Goal: Task Accomplishment & Management: Use online tool/utility

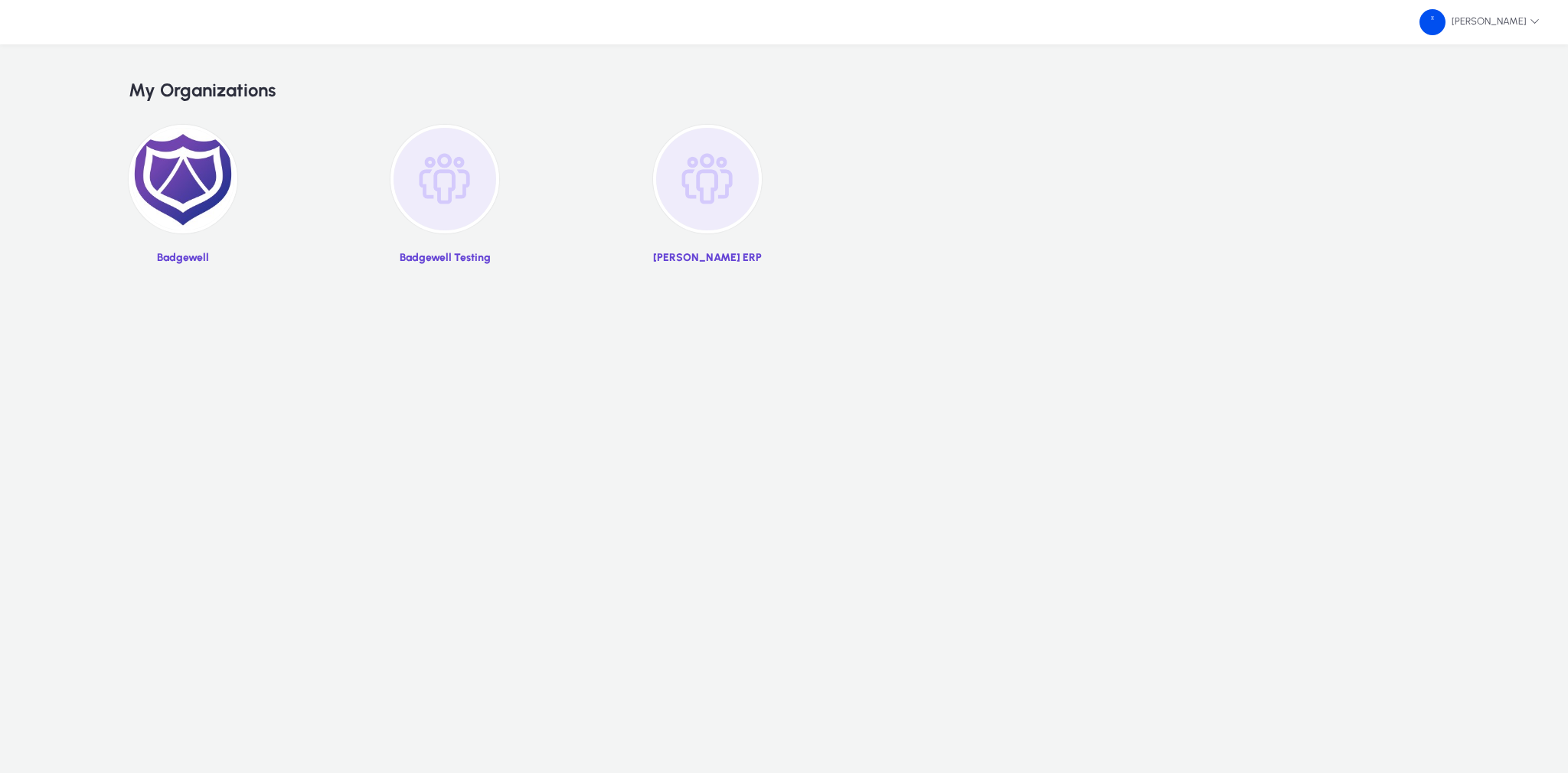
click at [231, 172] on img at bounding box center [182, 179] width 109 height 109
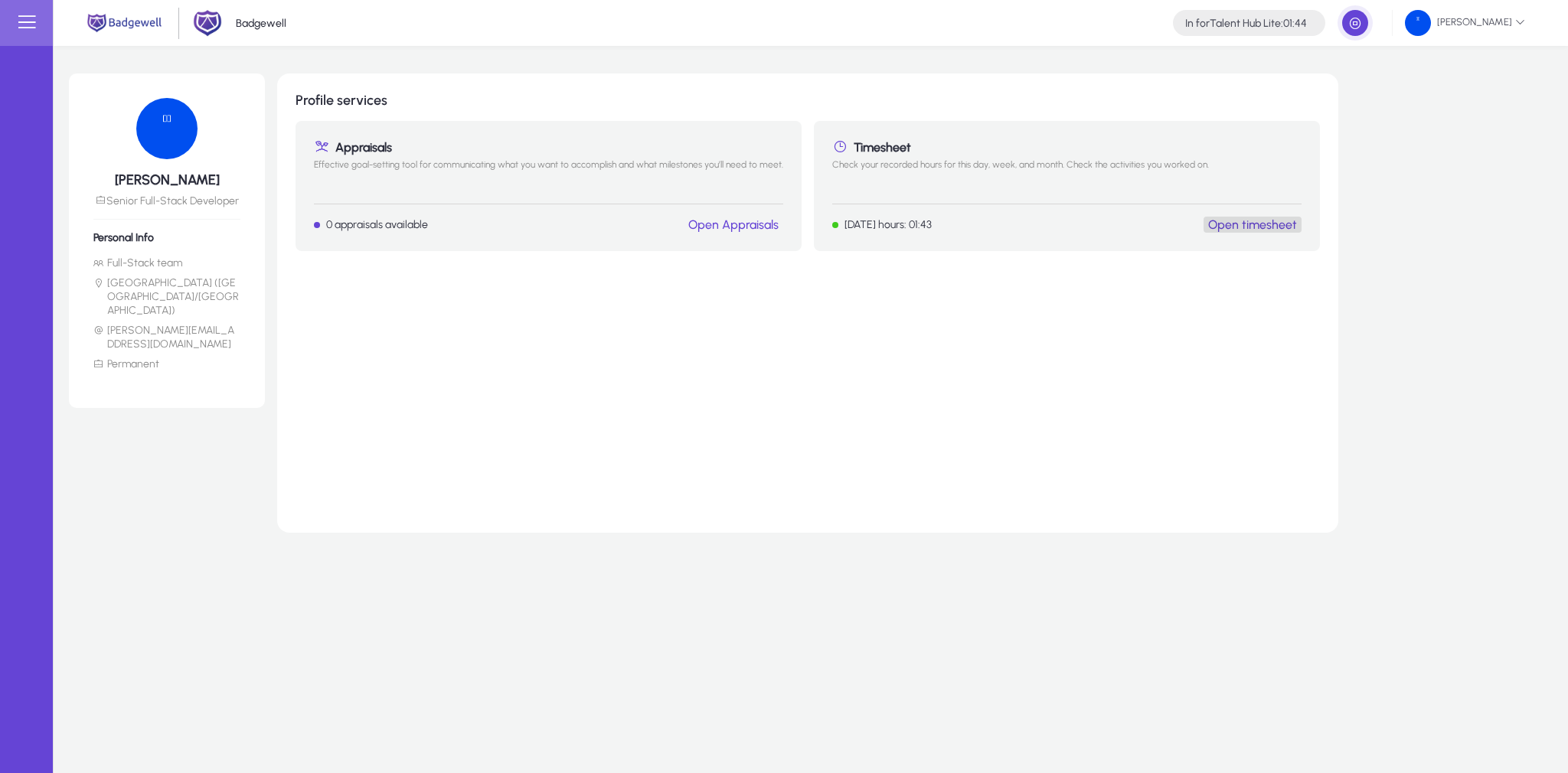
click at [1258, 224] on link "Open timesheet" at bounding box center [1252, 224] width 89 height 14
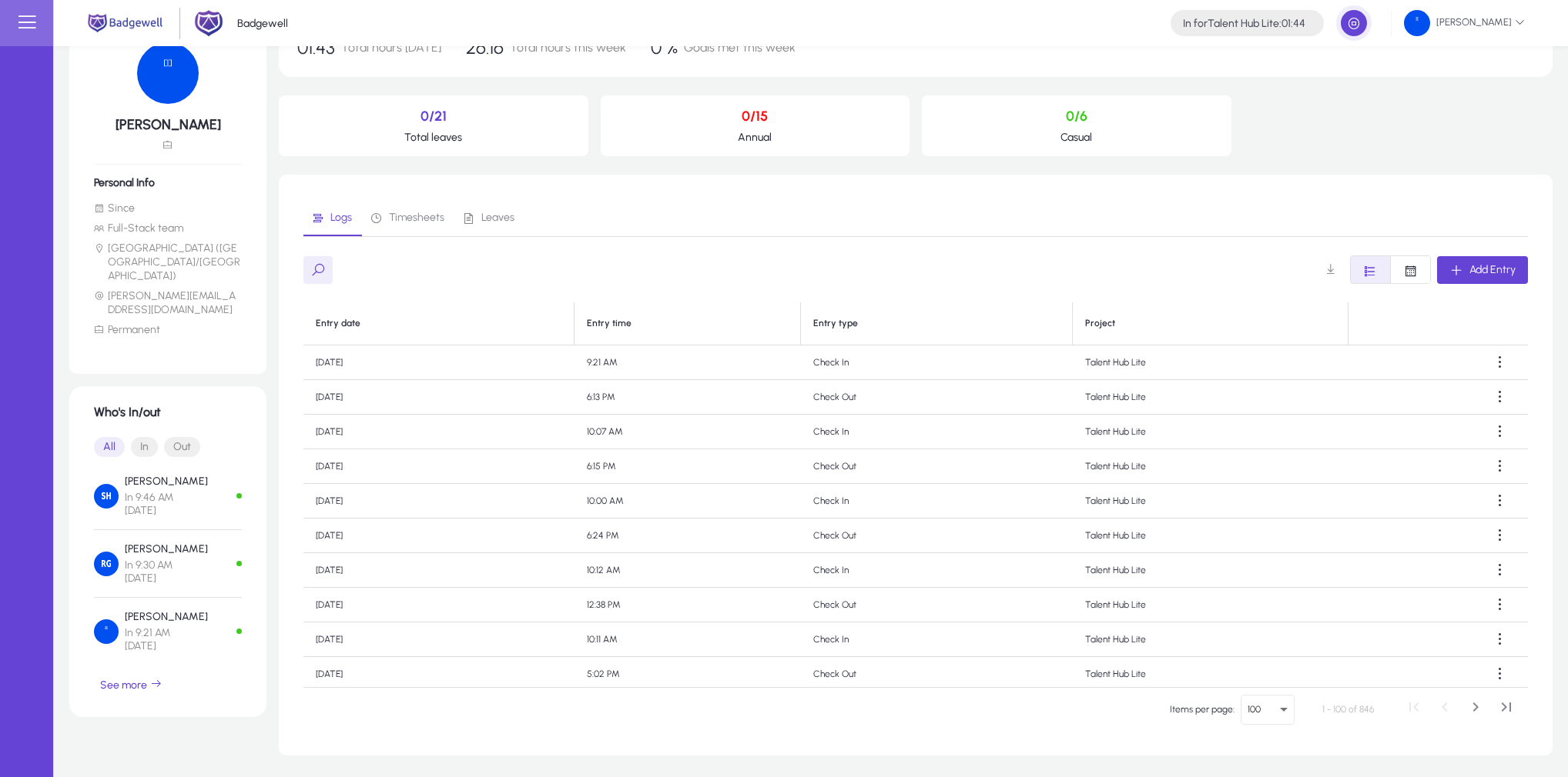
scroll to position [128, 0]
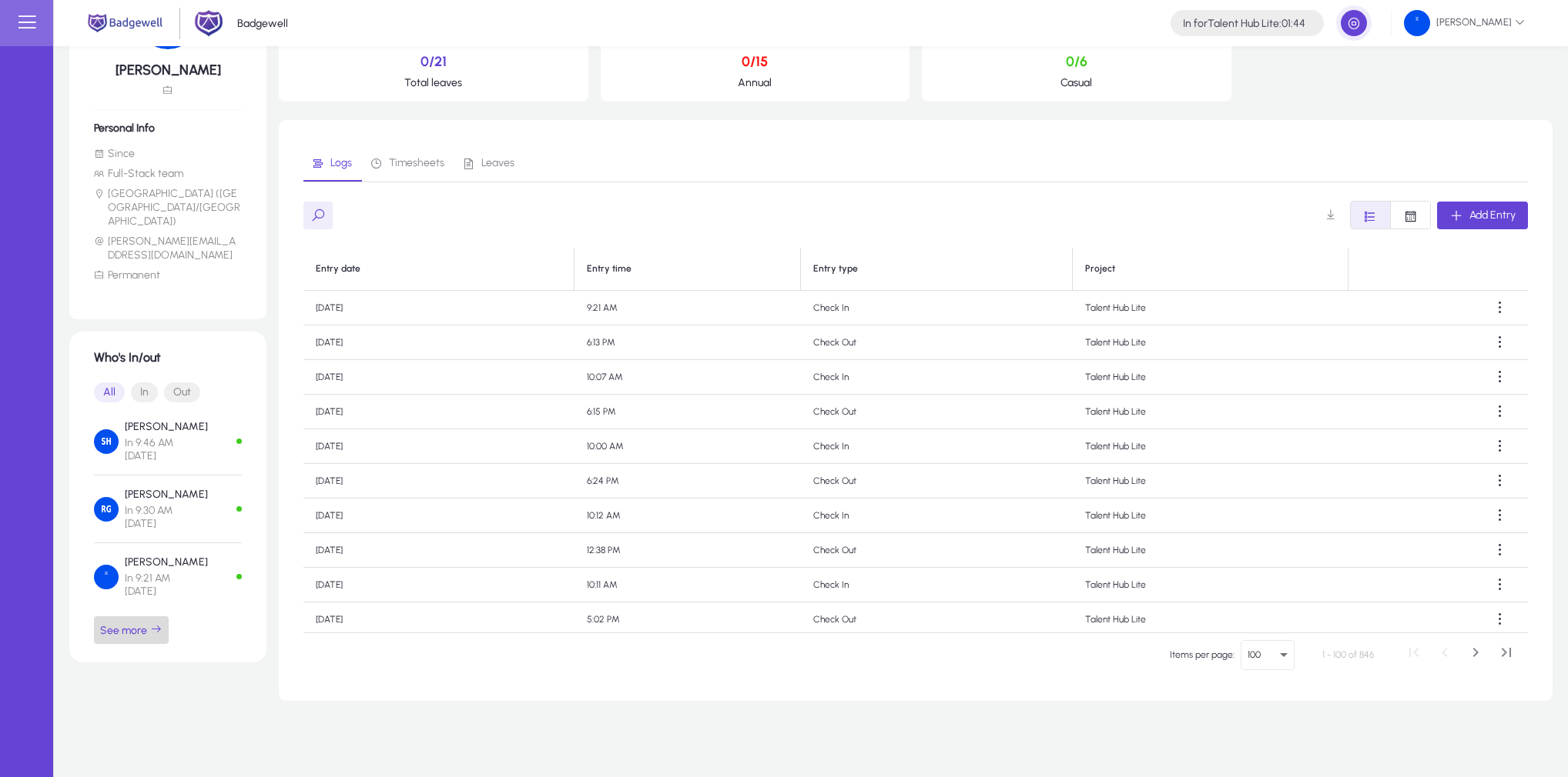
click at [155, 624] on icon "button" at bounding box center [156, 630] width 13 height 13
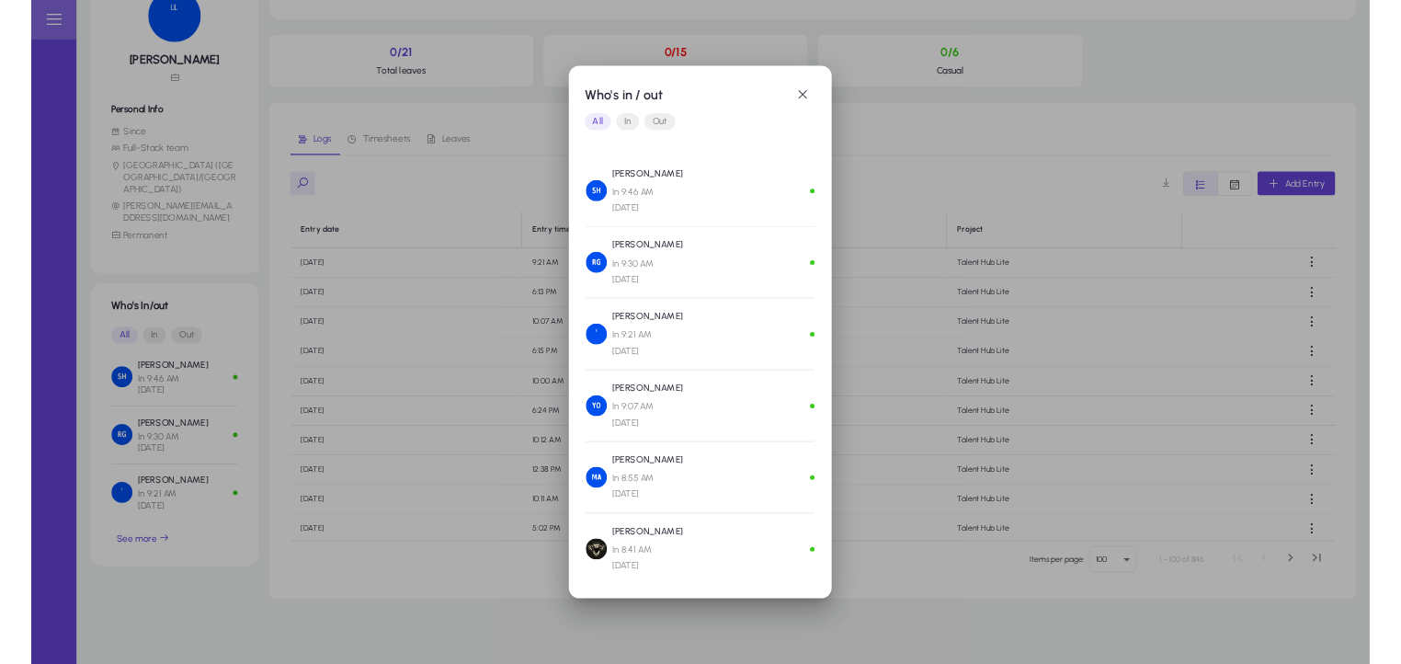
scroll to position [0, 0]
